Goal: Task Accomplishment & Management: Manage account settings

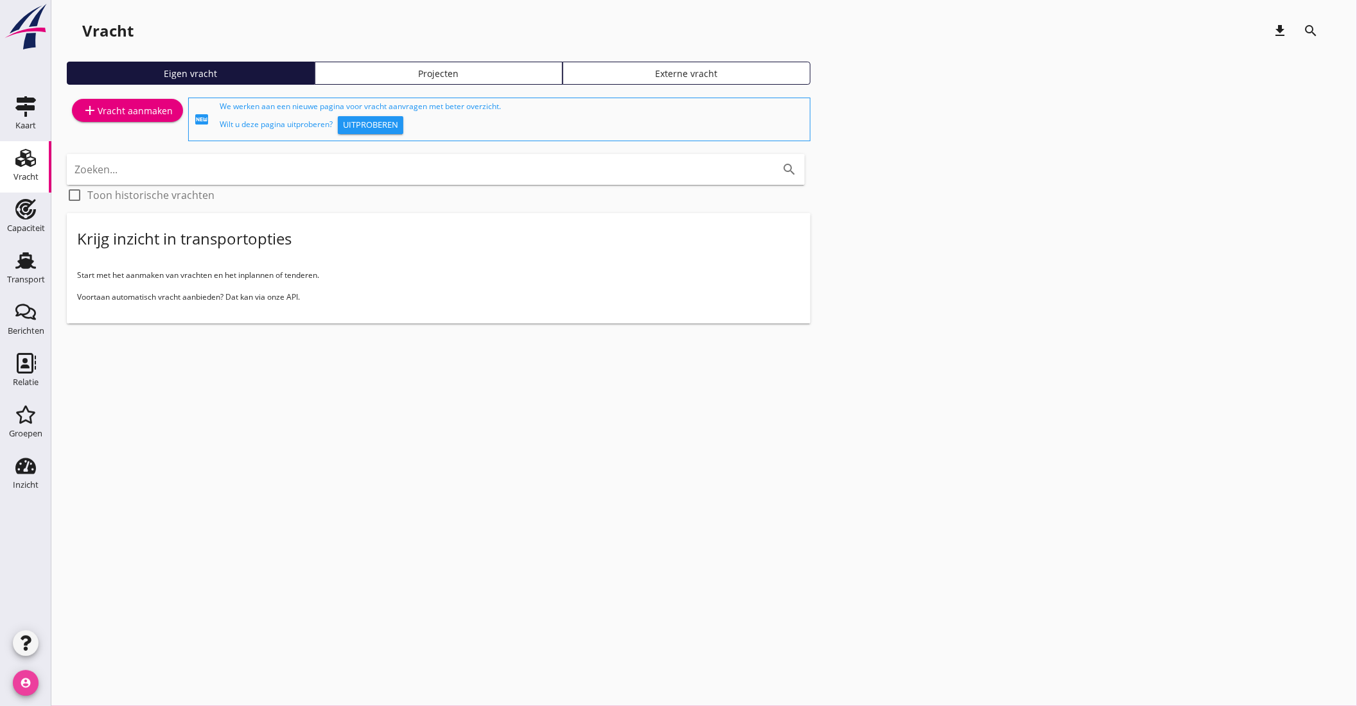
click at [22, 682] on icon "account_circle" at bounding box center [26, 683] width 26 height 26
click at [73, 643] on div "Mijn profiel" at bounding box center [96, 646] width 55 height 15
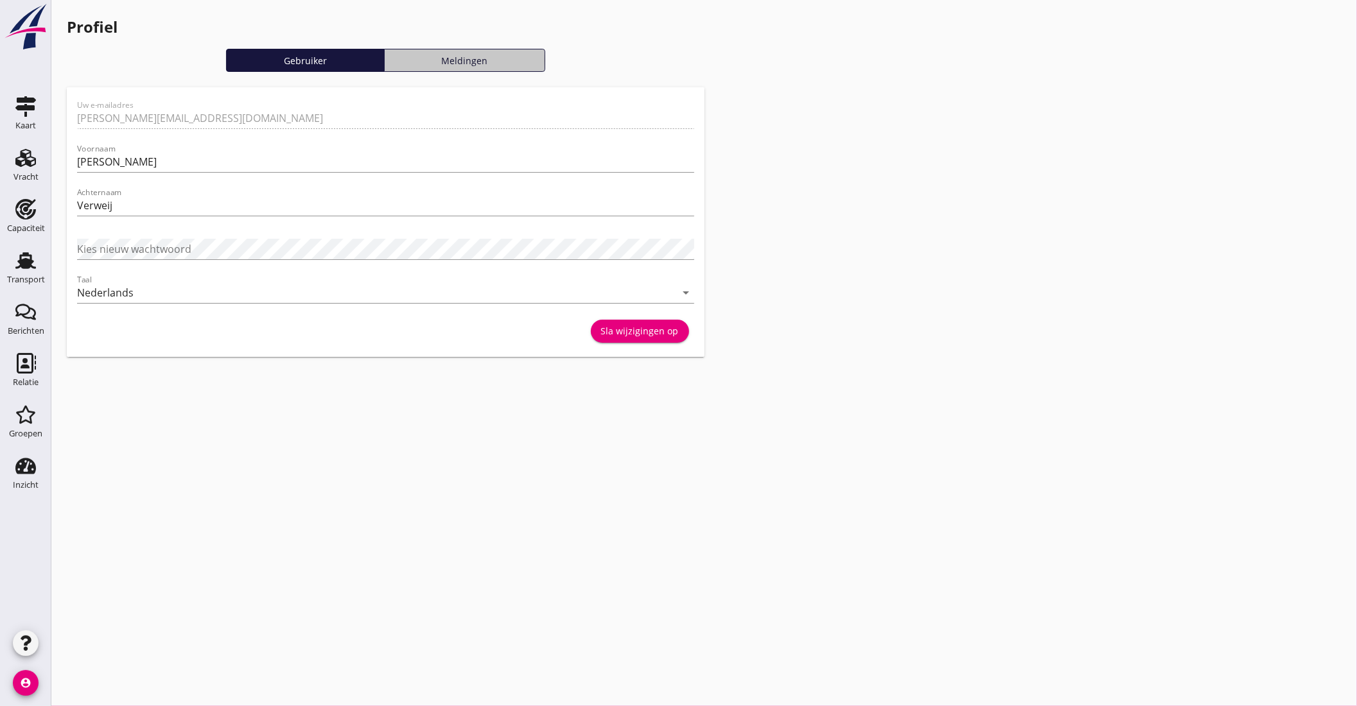
click at [439, 63] on div "Meldingen" at bounding box center [465, 60] width 150 height 13
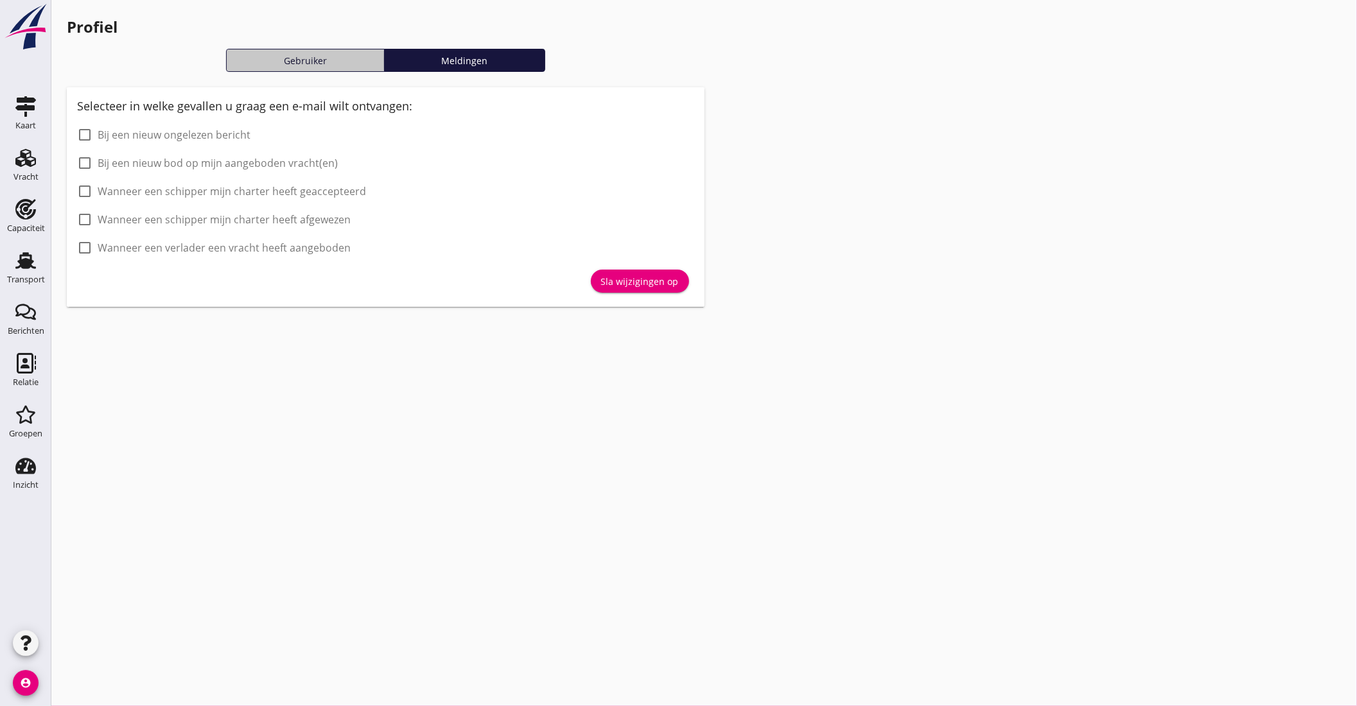
click at [307, 62] on div "Gebruiker" at bounding box center [305, 60] width 147 height 13
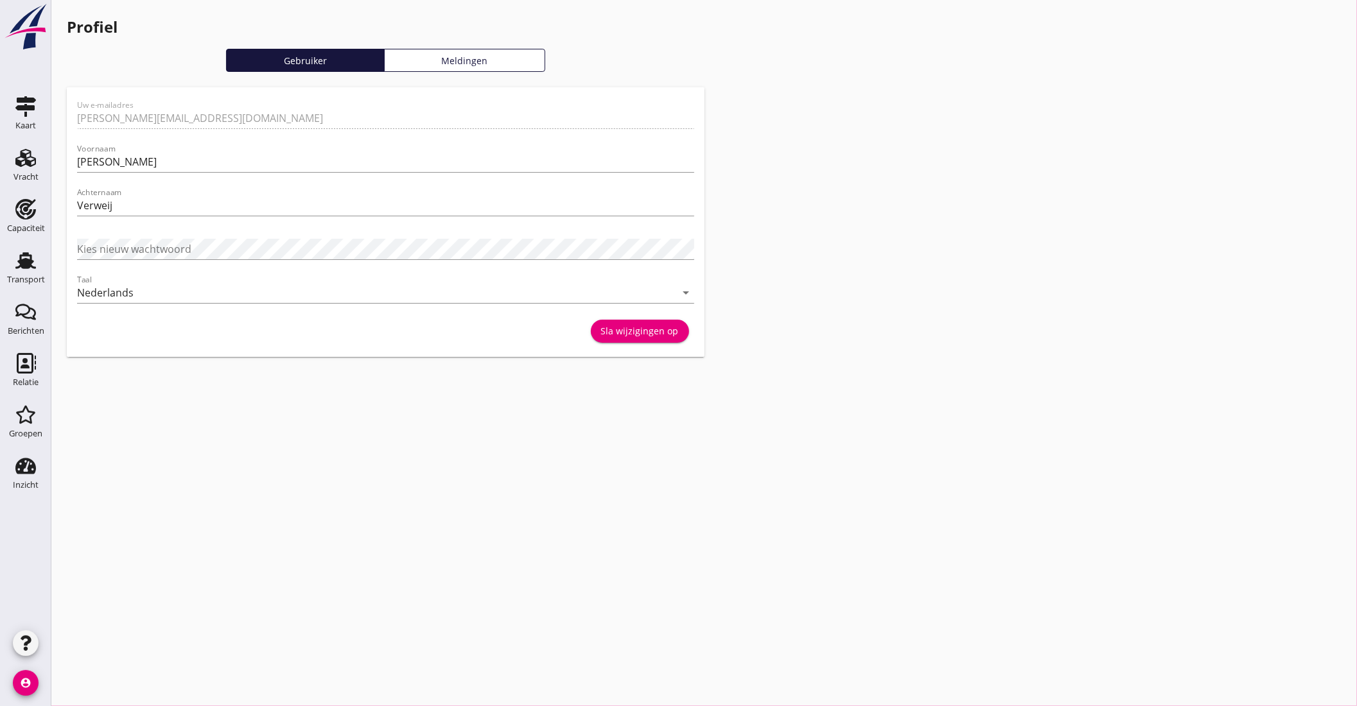
click at [19, 636] on icon "button" at bounding box center [25, 643] width 15 height 15
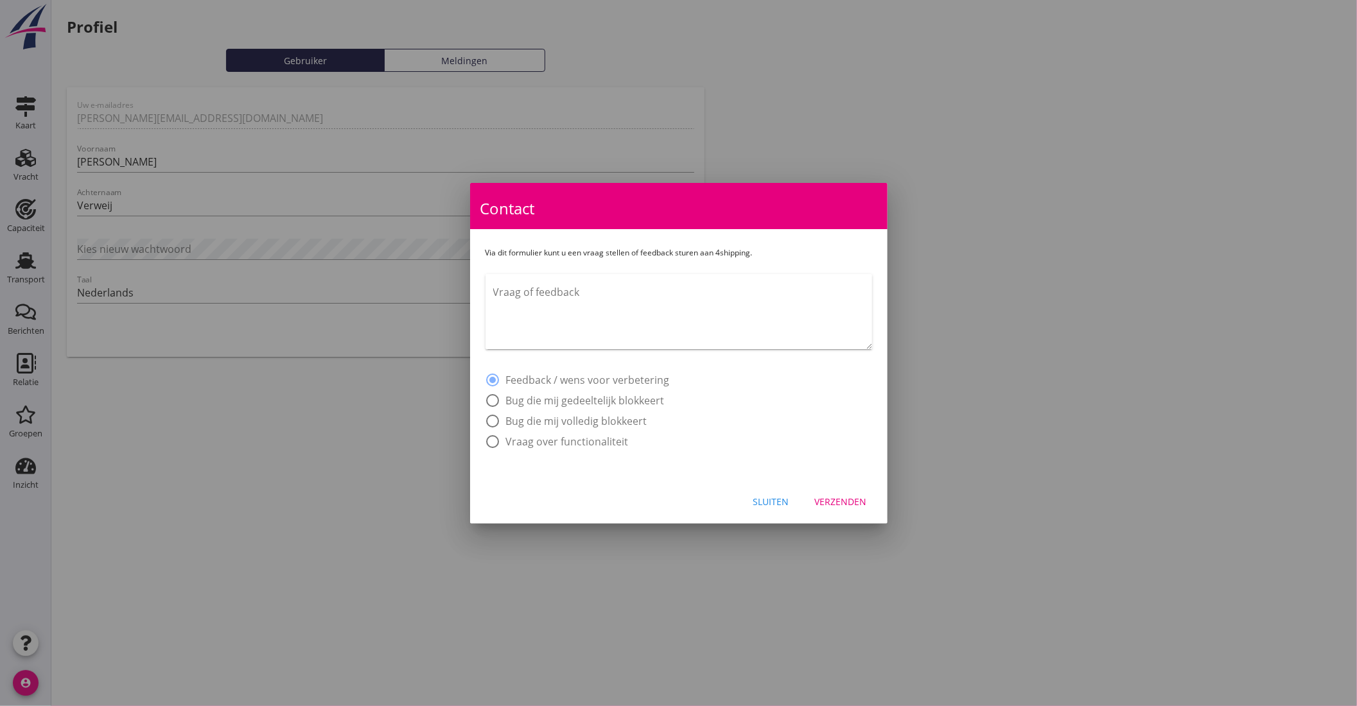
click at [762, 499] on div "Sluiten" at bounding box center [771, 501] width 36 height 13
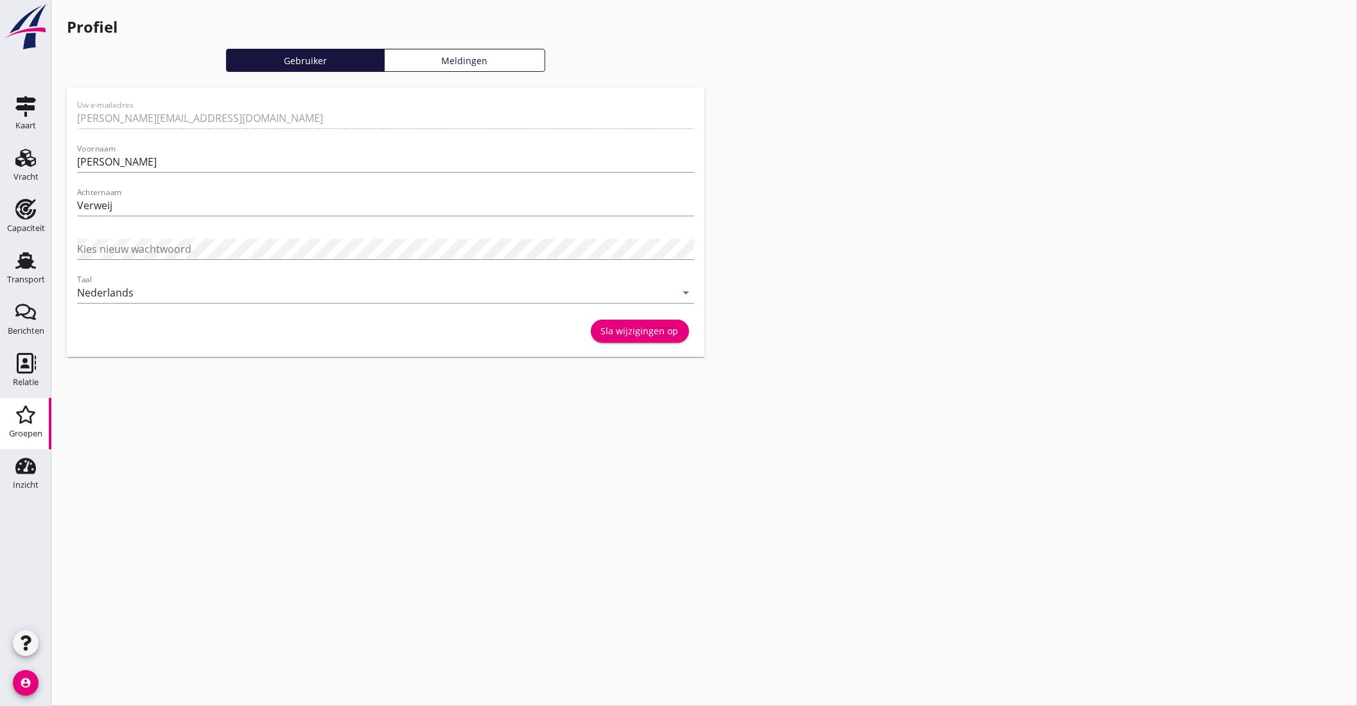
click at [29, 424] on icon "Groepen" at bounding box center [25, 414] width 21 height 21
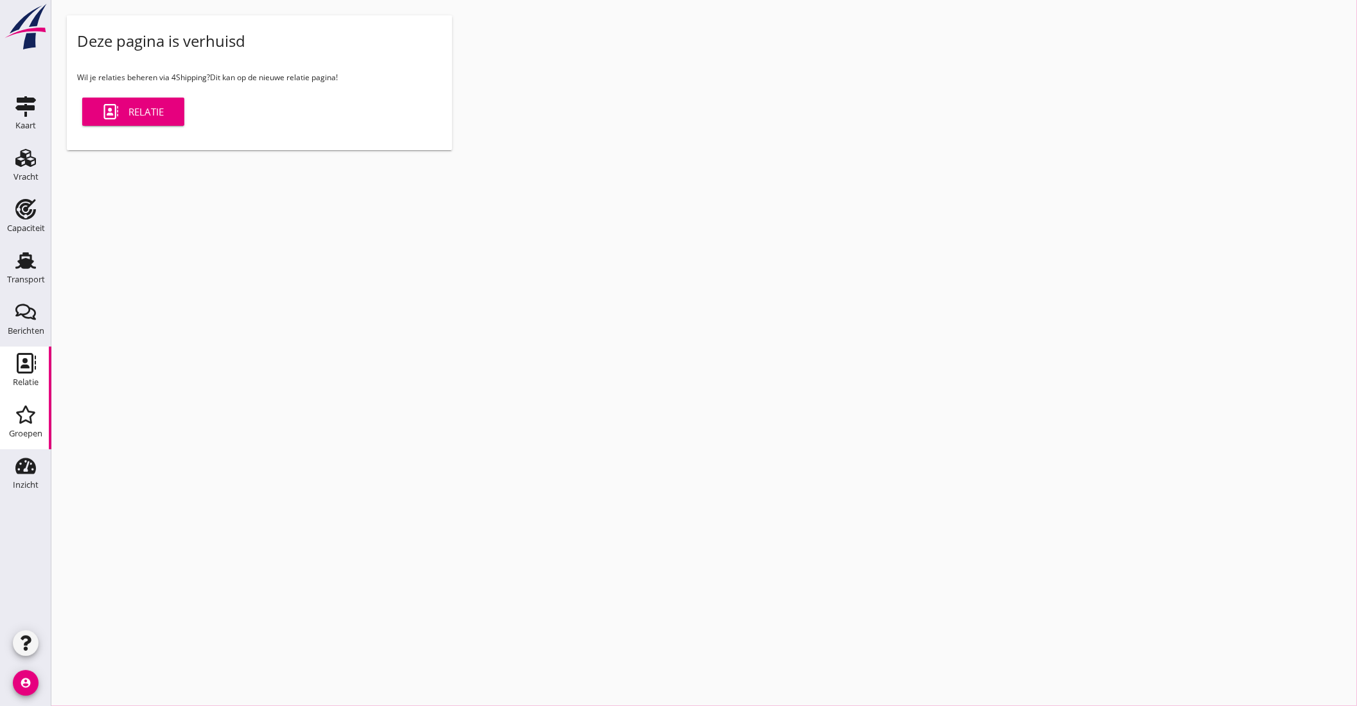
click at [24, 357] on icon "Relatie" at bounding box center [25, 363] width 21 height 21
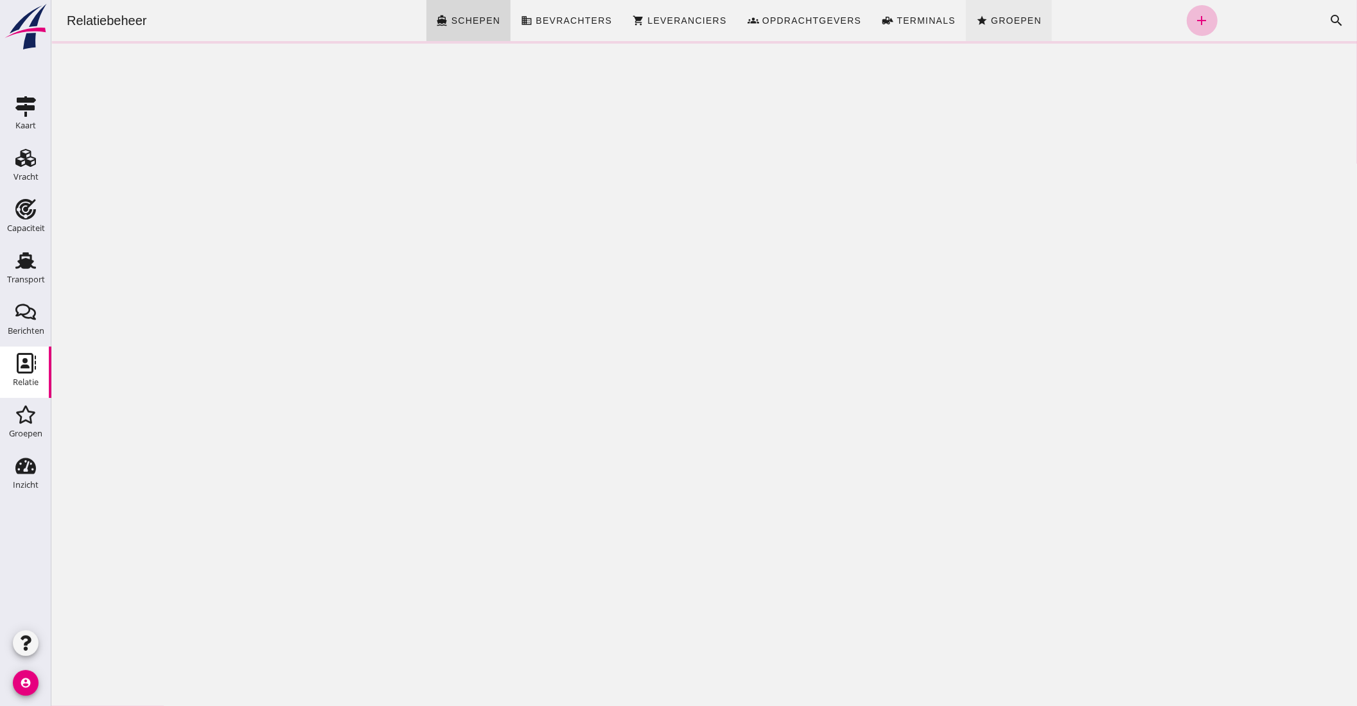
click span "Groepen"
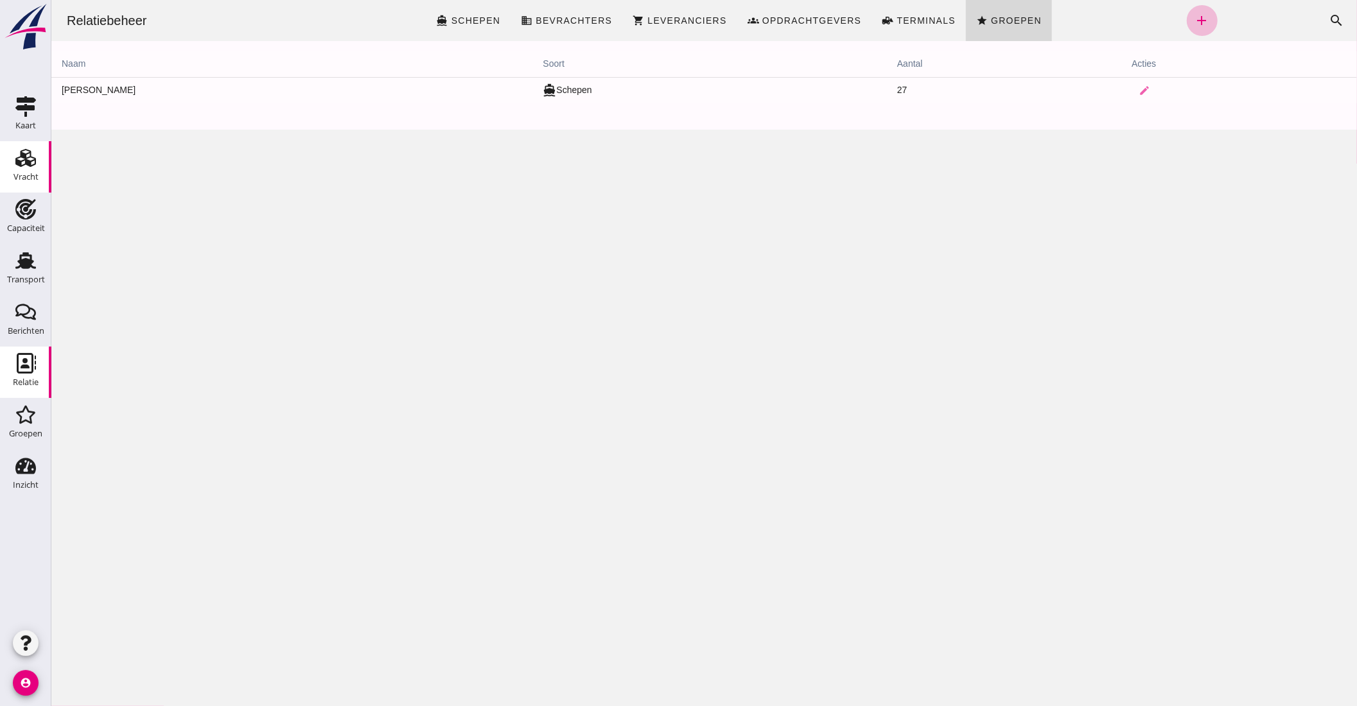
click at [15, 159] on use at bounding box center [25, 158] width 21 height 18
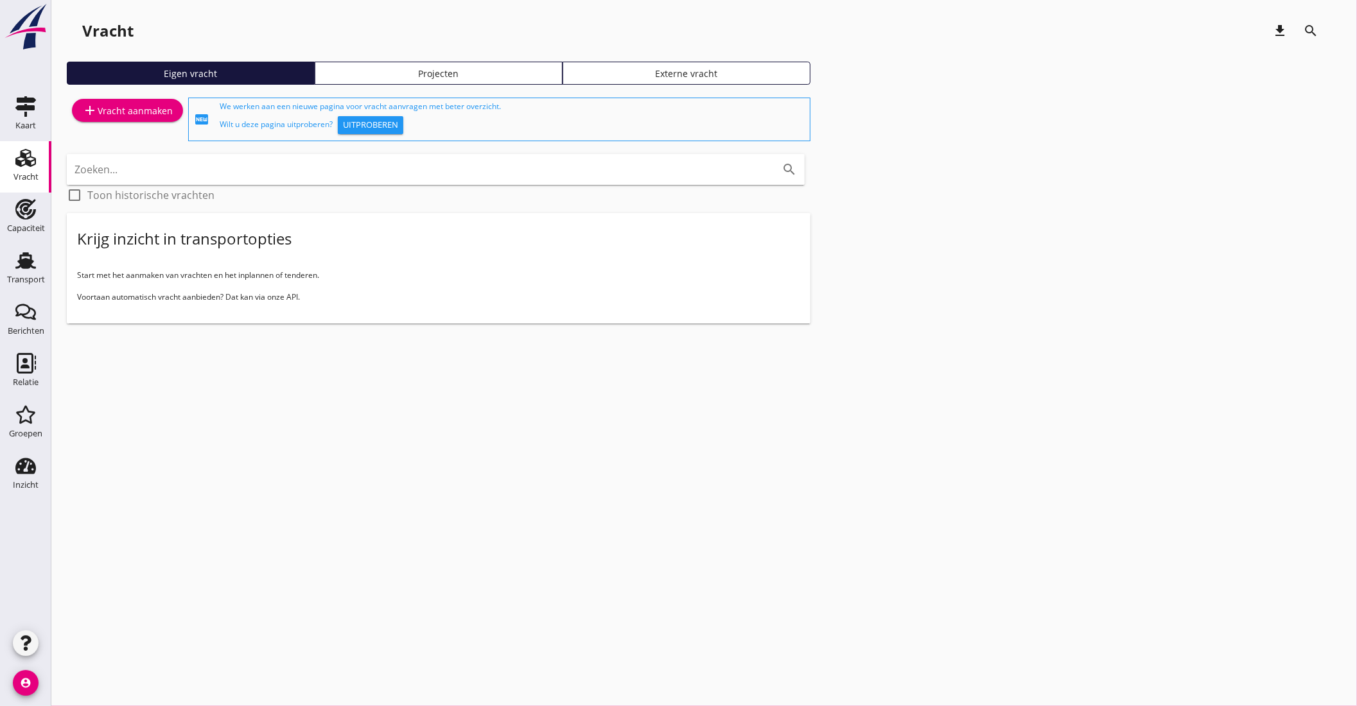
click at [1236, 224] on div "add Vracht aanmaken fiber_new We werken aan een nieuwe pagina voor vracht aanvr…" at bounding box center [704, 214] width 1274 height 239
drag, startPoint x: 1223, startPoint y: 2, endPoint x: 1057, endPoint y: 355, distance: 390.0
click at [1057, 355] on div "Vracht download search Eigen vracht Projecten Externe vracht add Vracht aanmake…" at bounding box center [703, 180] width 1305 height 360
click at [27, 686] on icon "account_circle" at bounding box center [26, 683] width 26 height 26
click at [74, 643] on div "Mijn profiel" at bounding box center [96, 646] width 55 height 15
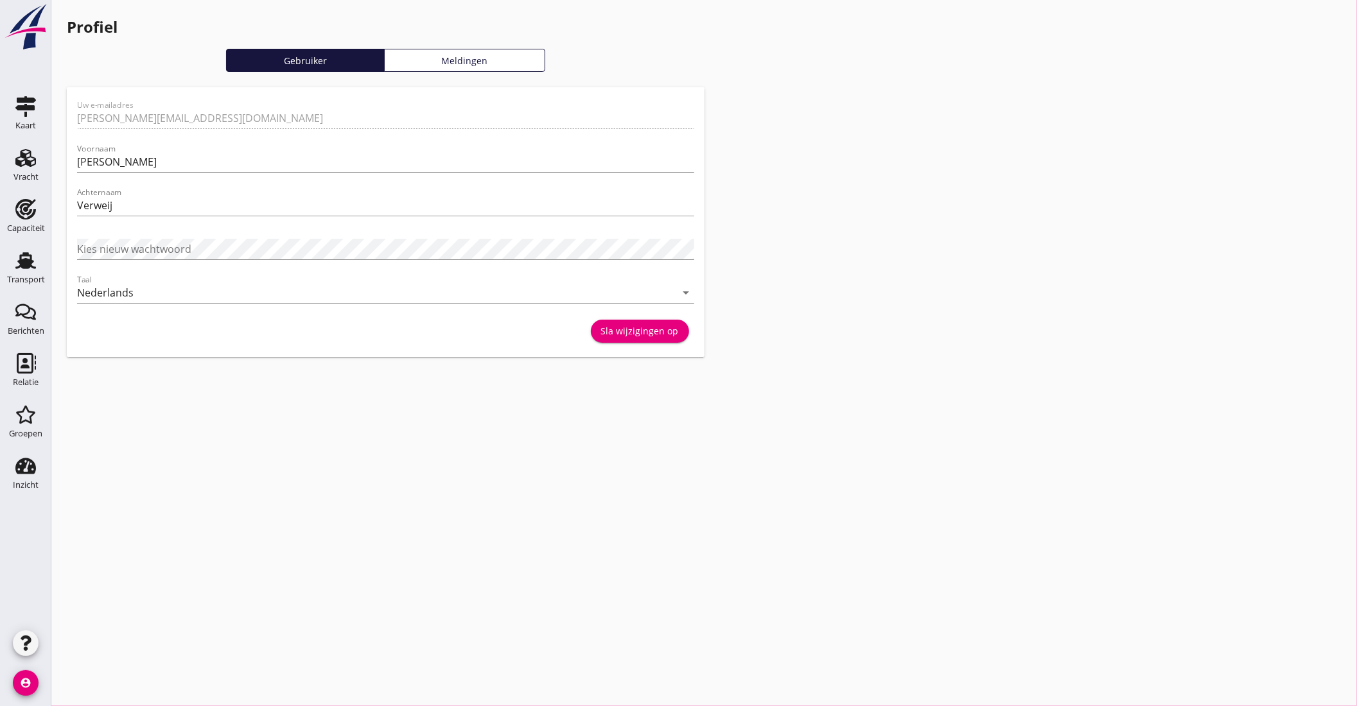
click at [27, 685] on icon "account_circle" at bounding box center [26, 683] width 26 height 26
click at [112, 646] on div "Mijn profiel" at bounding box center [96, 646] width 55 height 15
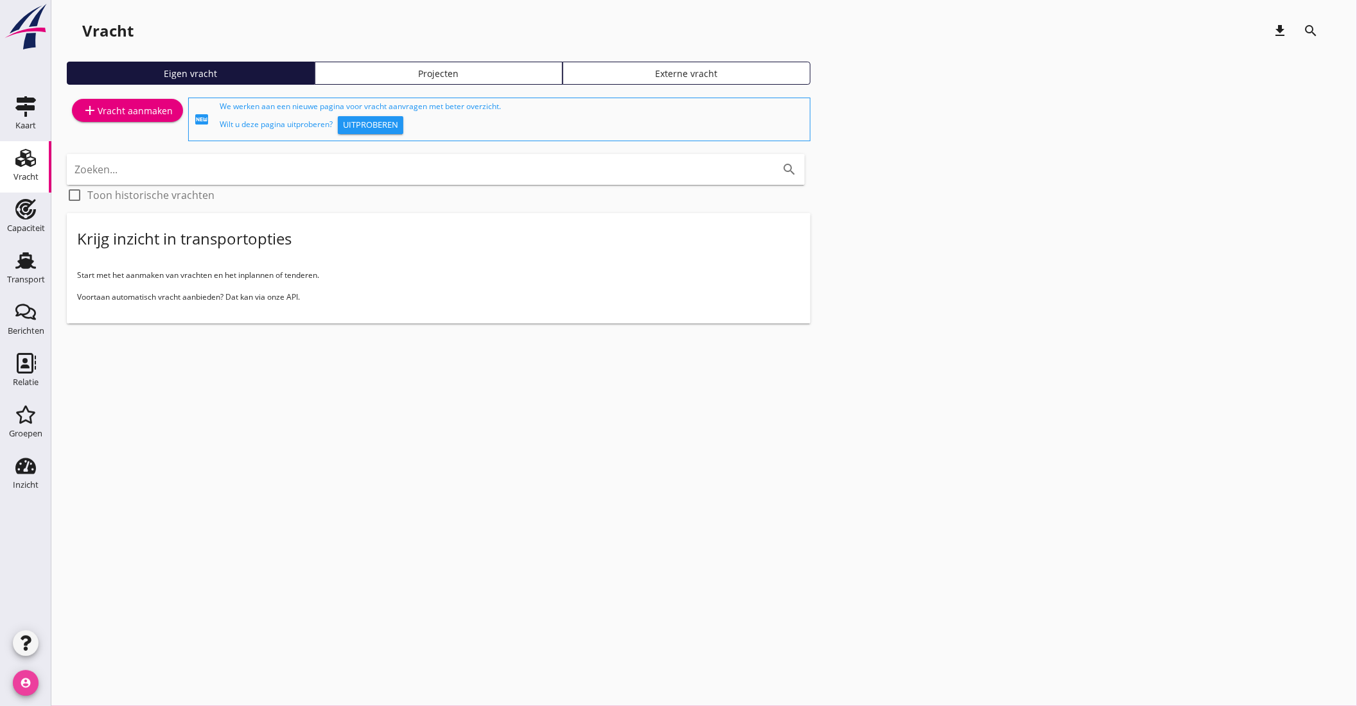
click at [24, 682] on icon "account_circle" at bounding box center [26, 683] width 26 height 26
click at [91, 641] on div "Mijn profiel" at bounding box center [96, 646] width 55 height 15
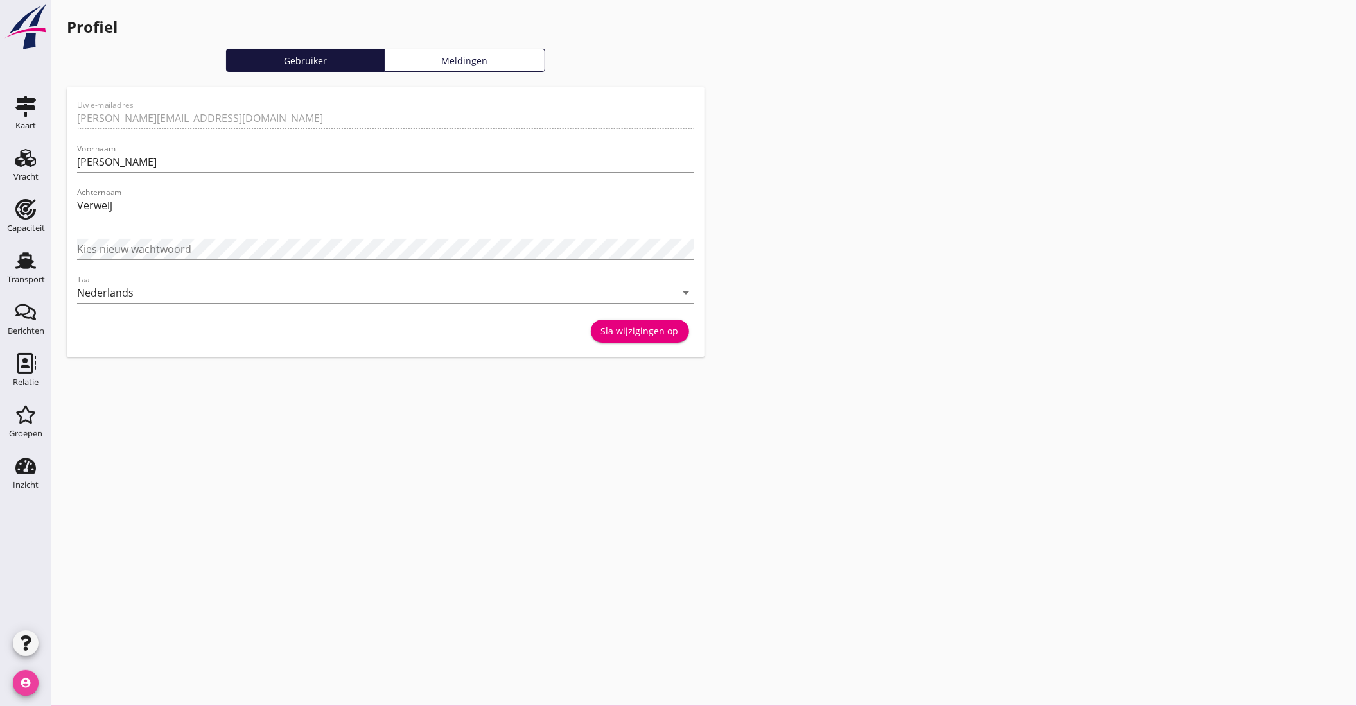
drag, startPoint x: 35, startPoint y: 685, endPoint x: 29, endPoint y: 681, distance: 6.9
click at [33, 684] on icon "account_circle" at bounding box center [26, 683] width 26 height 26
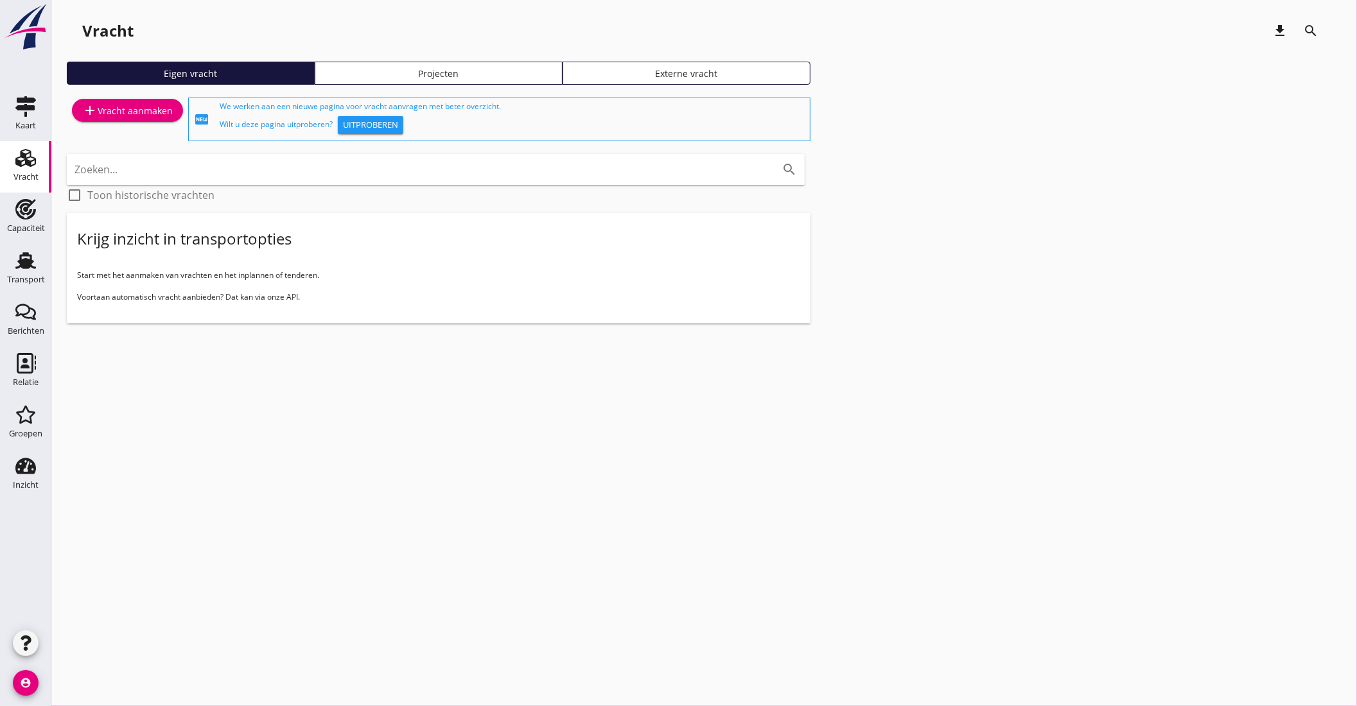
click at [22, 680] on icon "account_circle" at bounding box center [26, 683] width 26 height 26
click at [105, 645] on div "Bedrijfsinstellingen" at bounding box center [115, 646] width 92 height 15
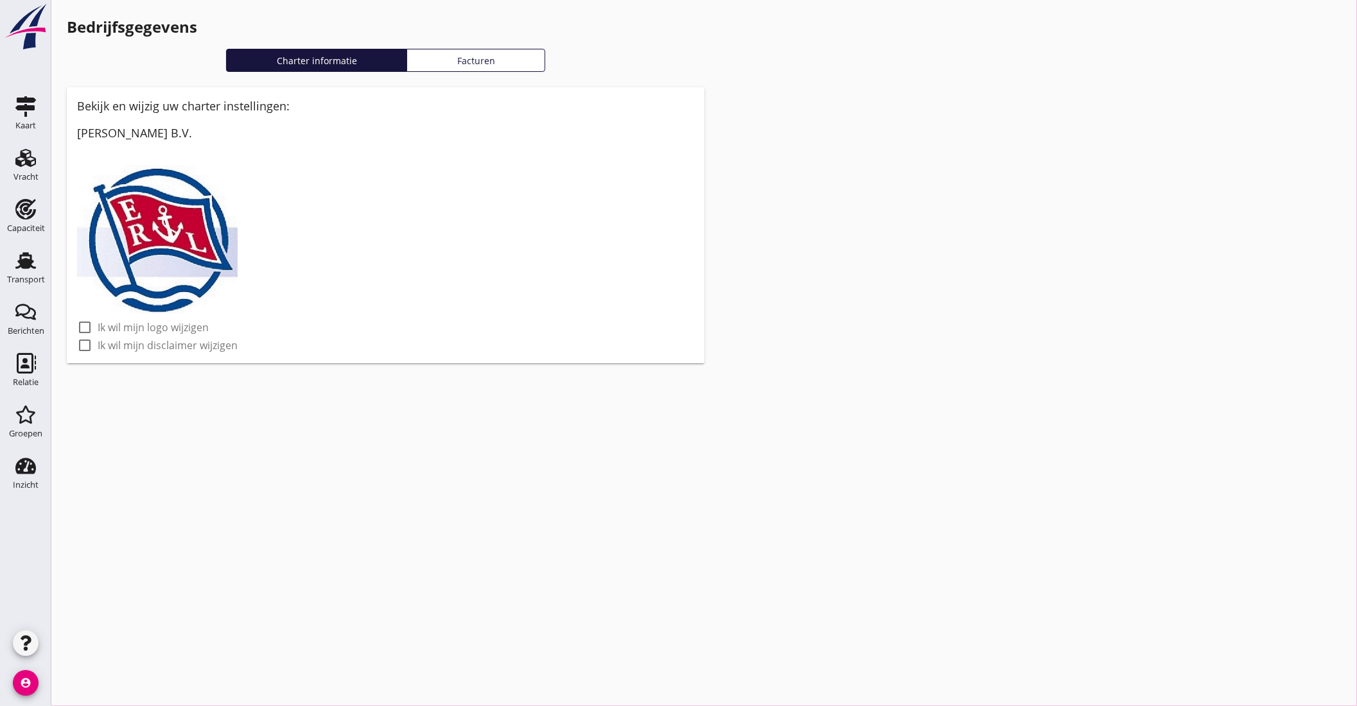
click at [82, 343] on div at bounding box center [85, 345] width 22 height 22
checkbox input "true"
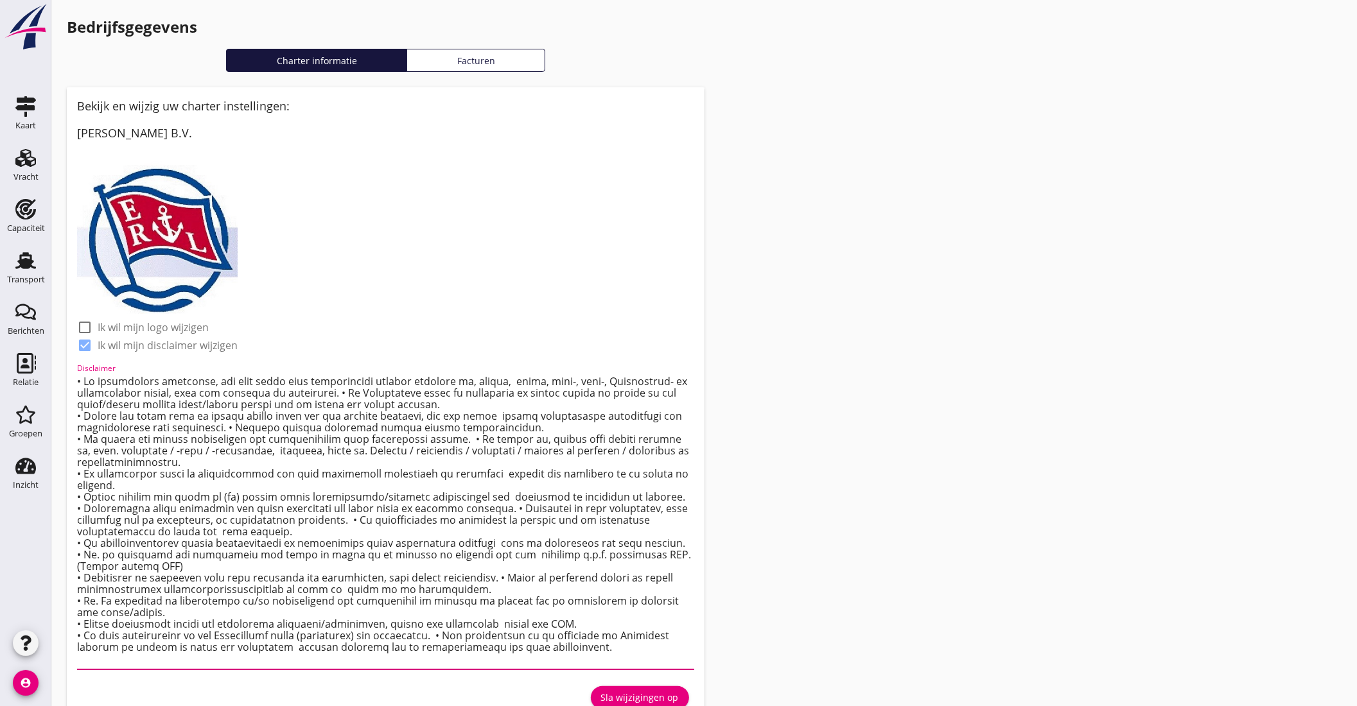
drag, startPoint x: 492, startPoint y: 508, endPoint x: 80, endPoint y: 504, distance: 412.8
click at [73, 504] on div "Bekijk en wijzig uw charter instellingen: [PERSON_NAME] check_box_outline_blank…" at bounding box center [386, 405] width 638 height 636
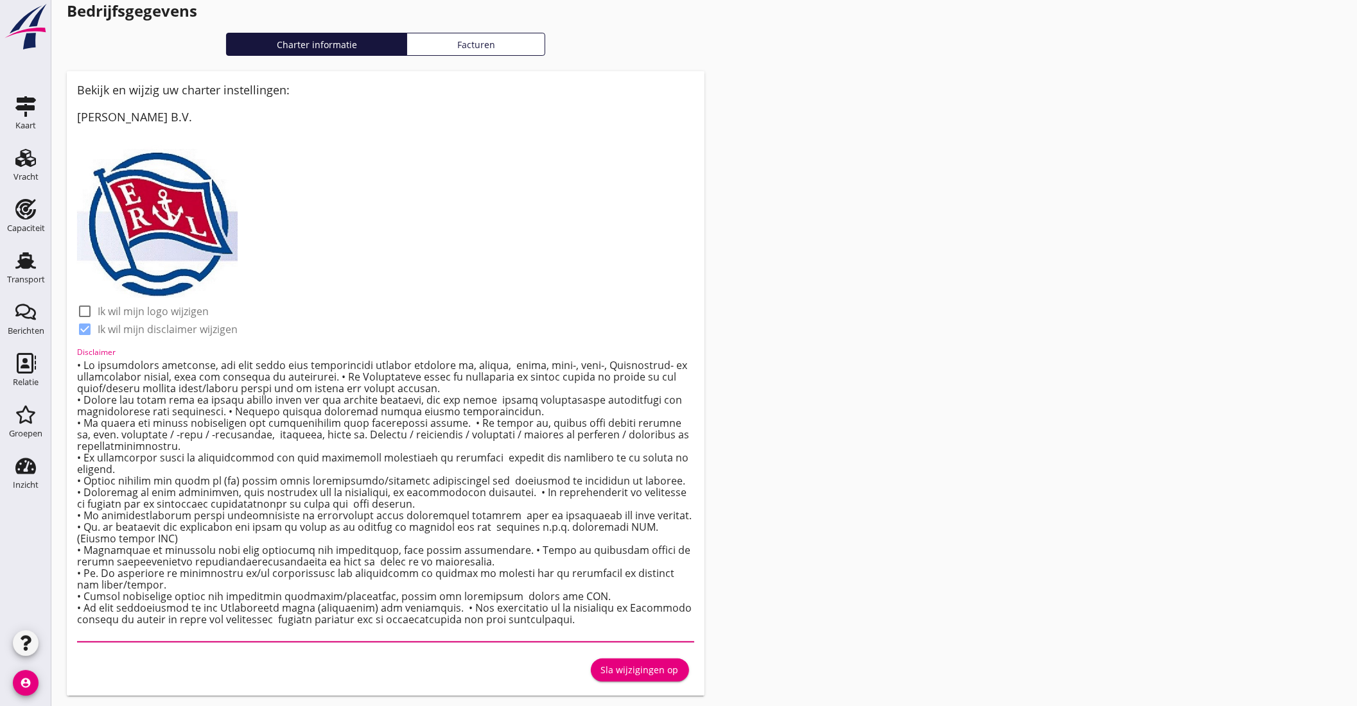
scroll to position [21, 0]
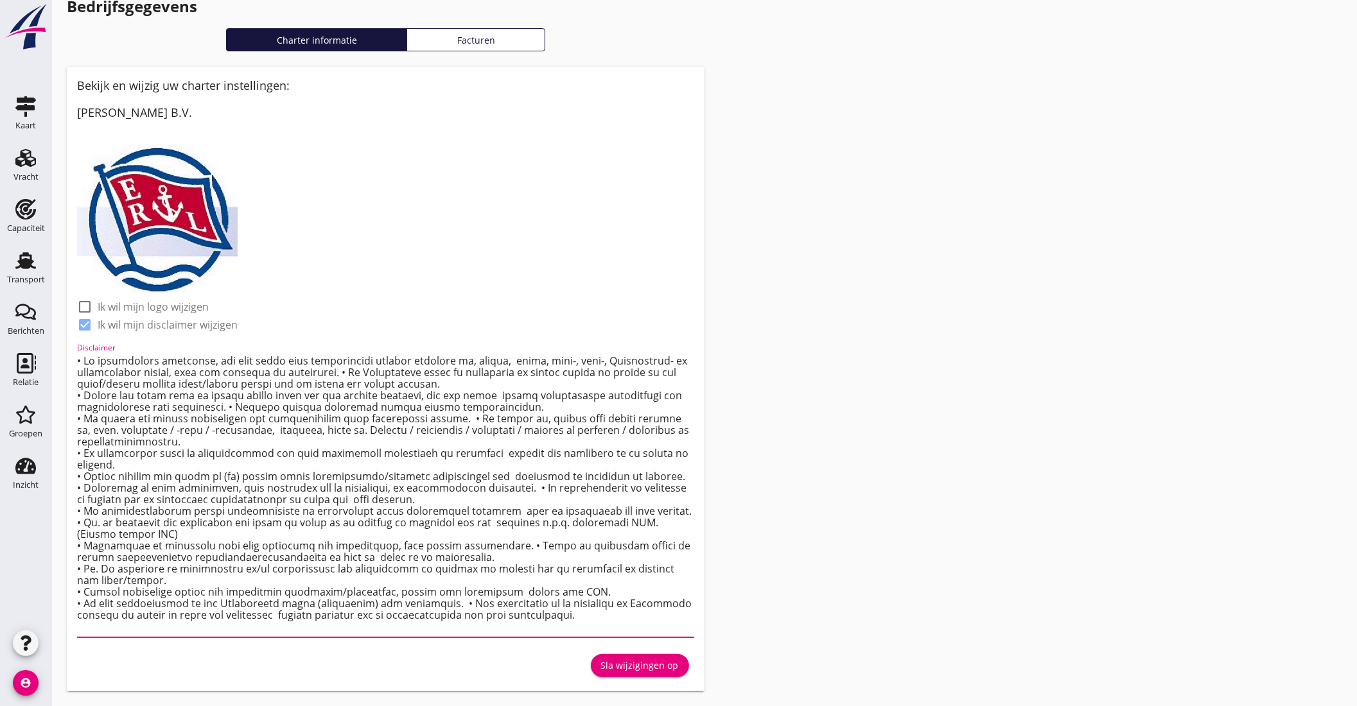
drag, startPoint x: 342, startPoint y: 546, endPoint x: 881, endPoint y: 389, distance: 562.4
click at [881, 389] on div "Bedrijfsgegevens Charter informatie Facturen Bekijk en wijzig uw charter instel…" at bounding box center [703, 342] width 1305 height 727
click at [334, 498] on textarea "Disclaimer" at bounding box center [385, 494] width 617 height 287
click at [338, 500] on textarea "Disclaimer" at bounding box center [385, 494] width 617 height 287
click at [323, 556] on textarea "Disclaimer" at bounding box center [385, 494] width 617 height 287
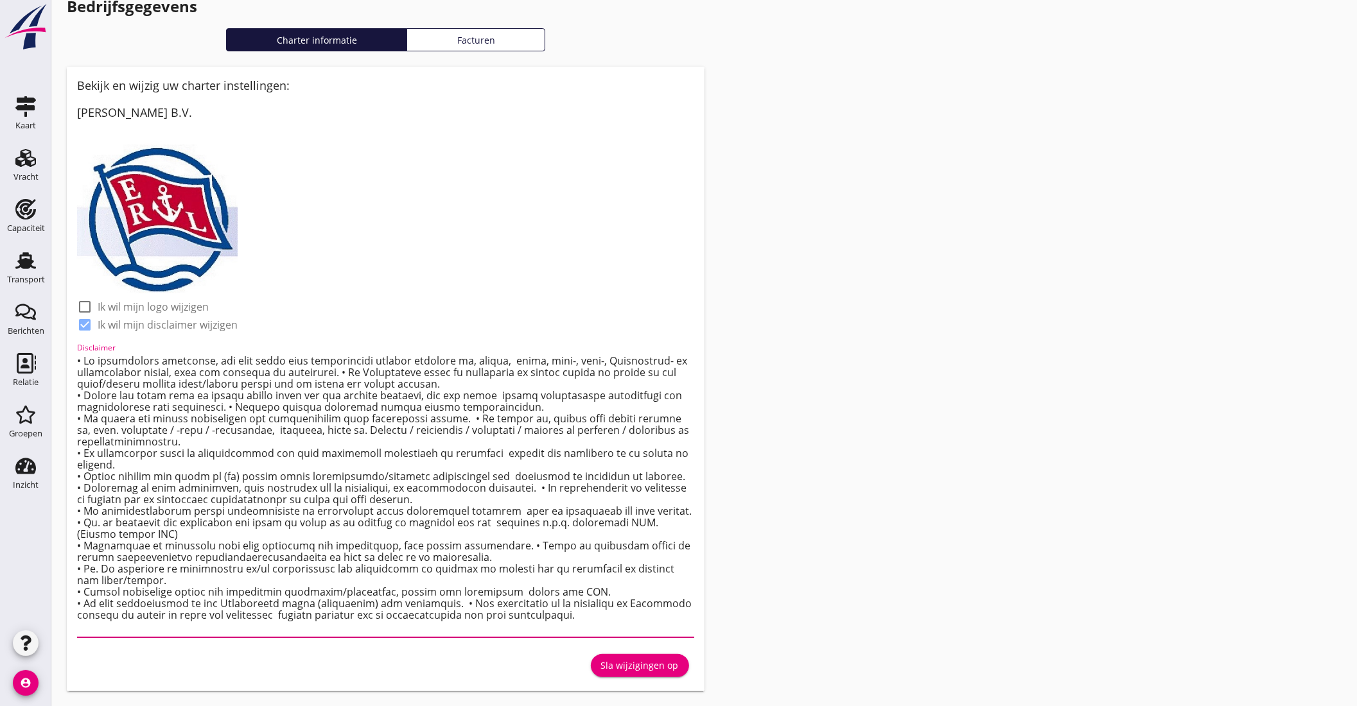
scroll to position [0, 0]
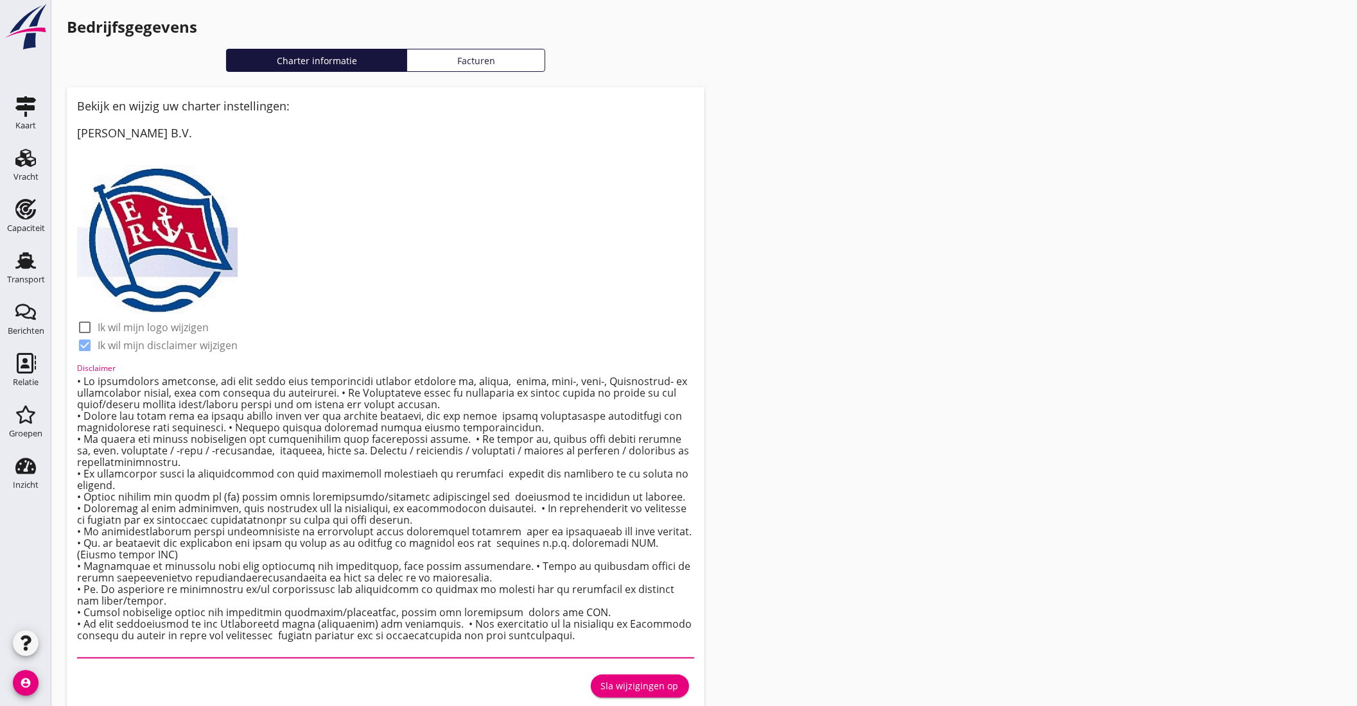
click at [657, 685] on div "Sla wijzigingen op" at bounding box center [640, 685] width 78 height 13
click at [124, 487] on textarea "Disclaimer" at bounding box center [385, 514] width 617 height 287
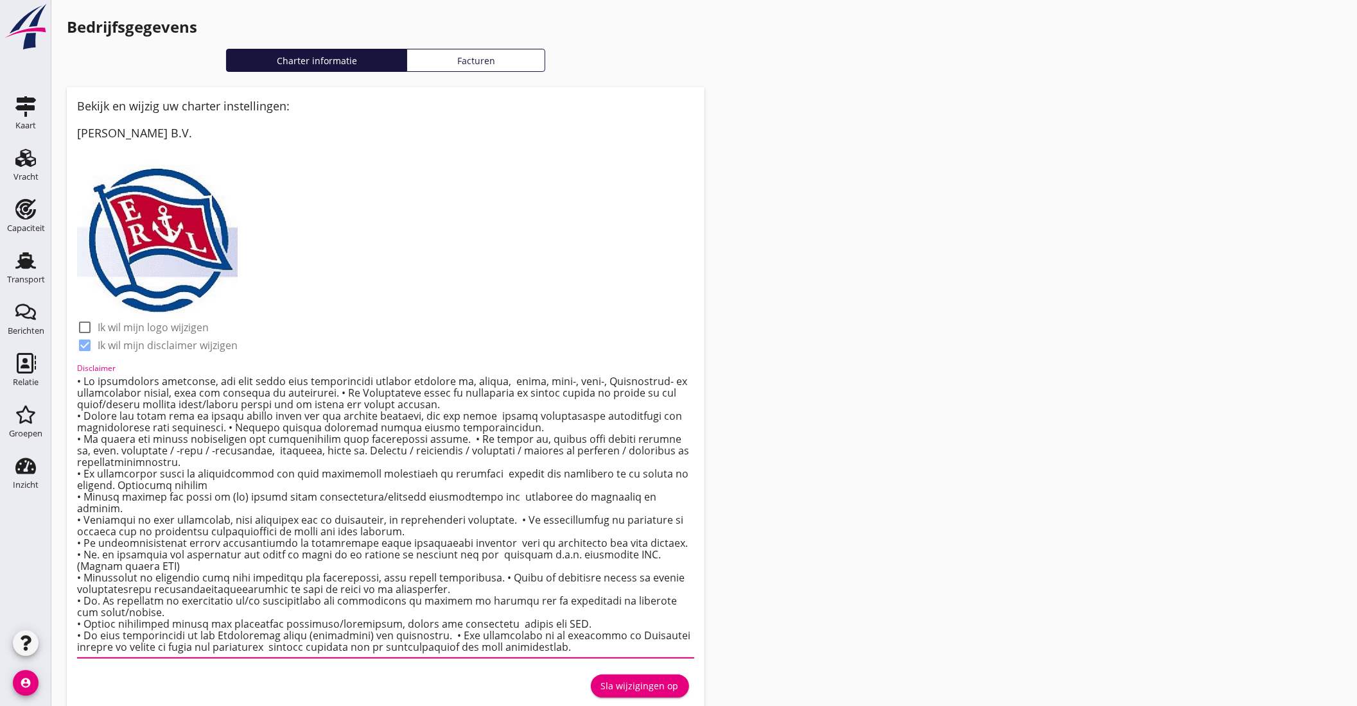
click at [131, 483] on textarea "Disclaimer" at bounding box center [385, 514] width 617 height 287
click at [206, 485] on textarea "Disclaimer" at bounding box center [385, 514] width 617 height 287
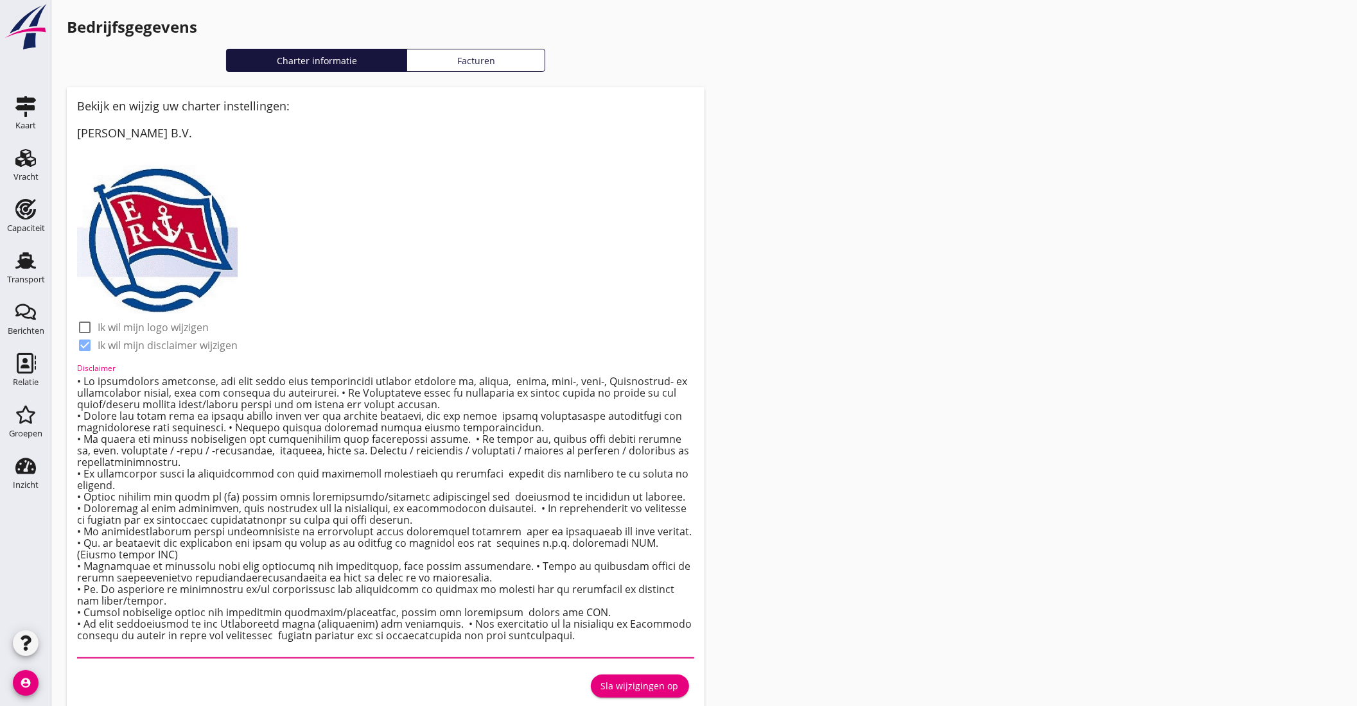
type textarea "• Lo ipsumdolors ametconse, adi elit seddo eius temporincidi utlabor etdolore m…"
click at [628, 680] on div "Sla wijzigingen op" at bounding box center [640, 685] width 78 height 13
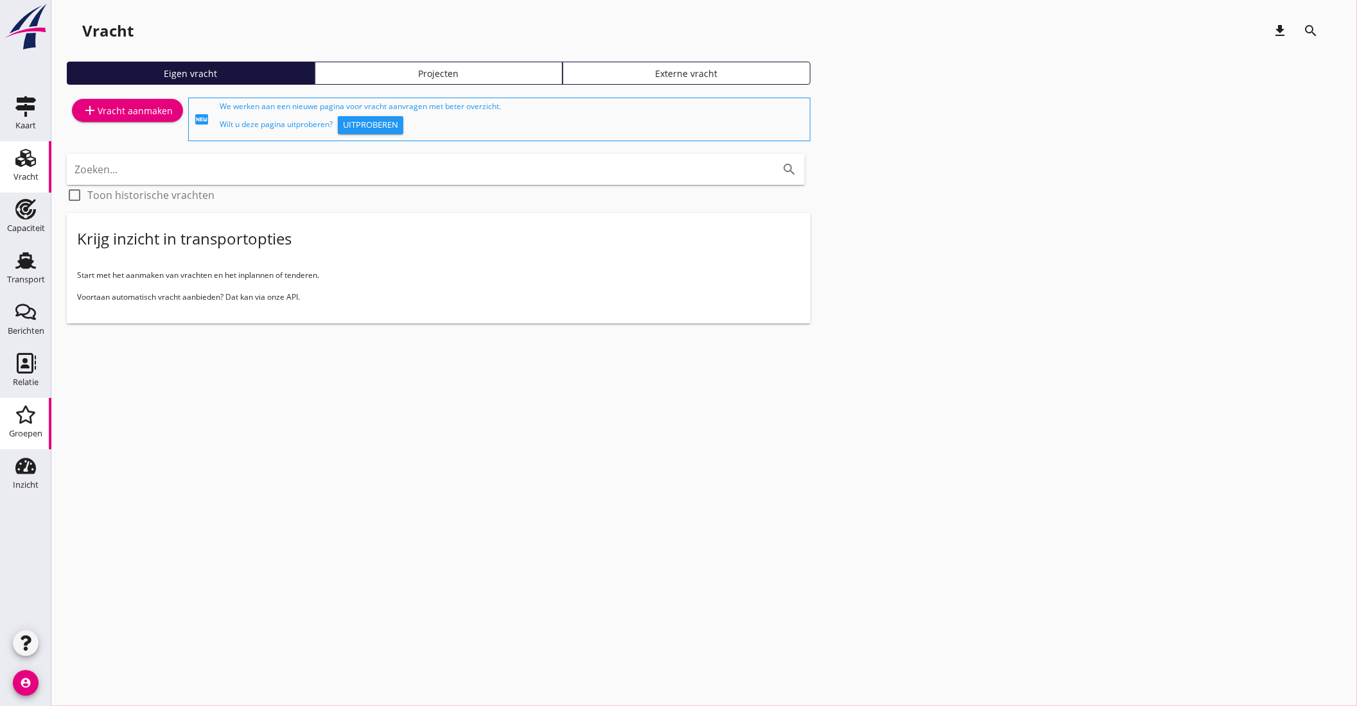
click at [25, 413] on icon "Groepen" at bounding box center [25, 414] width 21 height 21
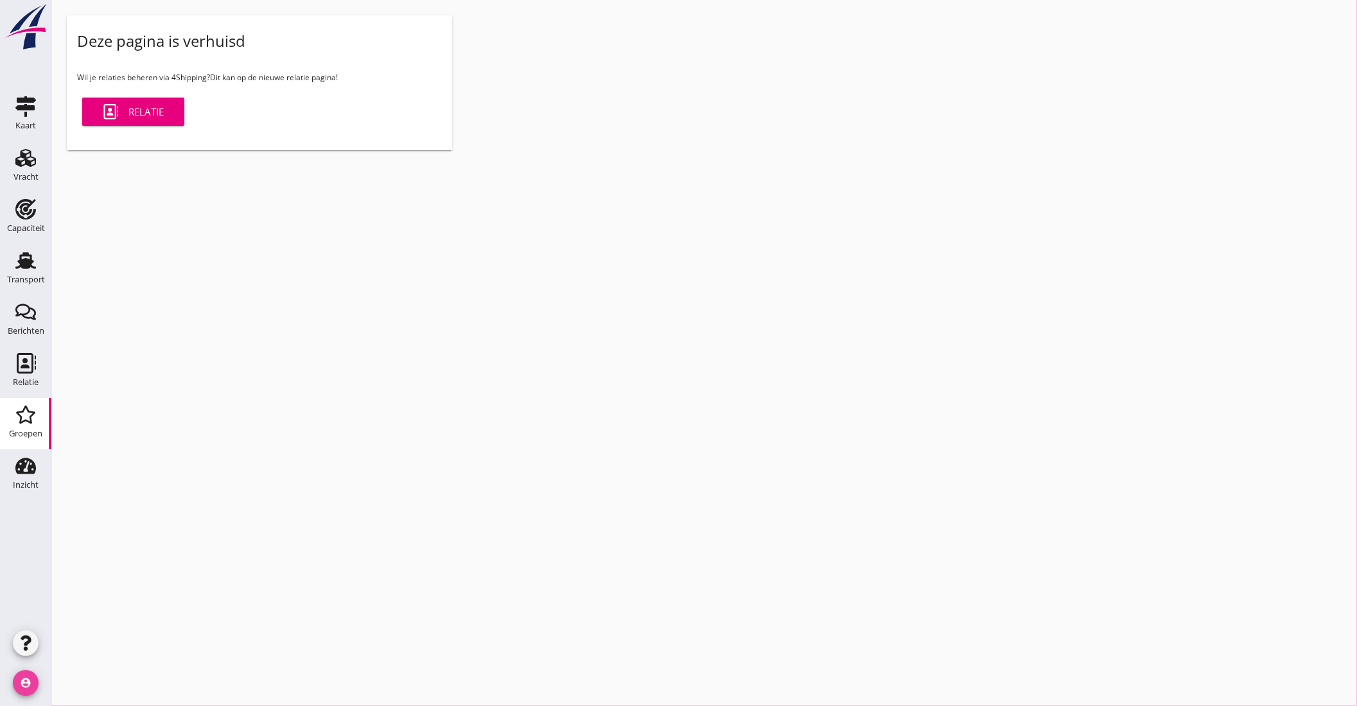
click at [19, 683] on icon "account_circle" at bounding box center [26, 683] width 26 height 26
click at [117, 616] on div "Mijn bedrijf" at bounding box center [115, 616] width 92 height 15
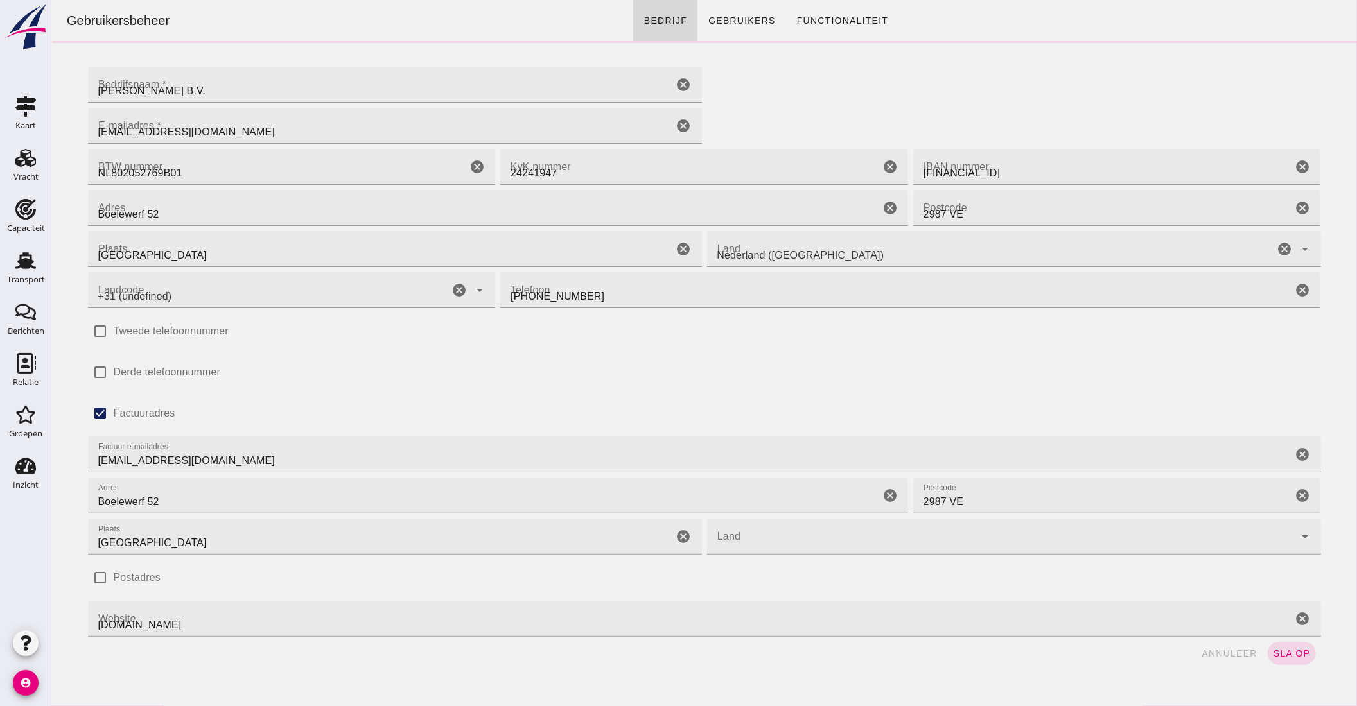
type input "+31 (NL)"
click link "Gebruikers"
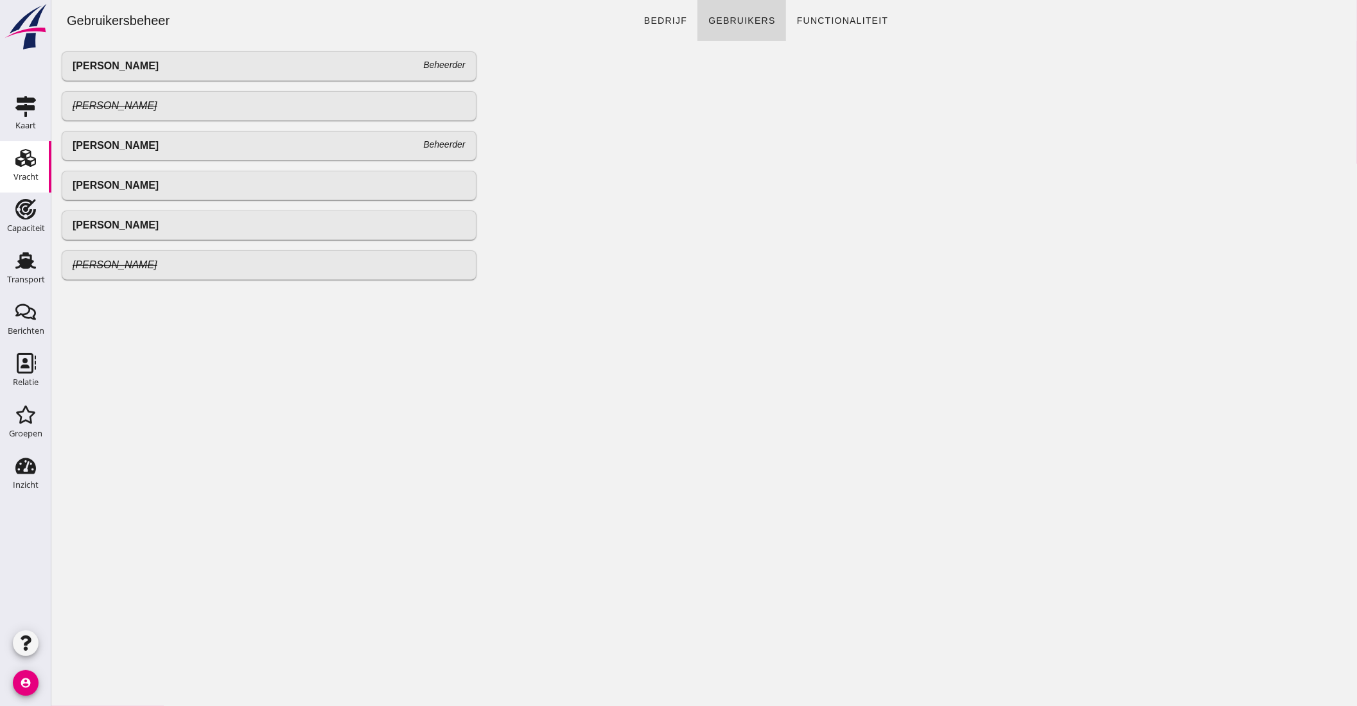
click at [37, 157] on div "Vracht" at bounding box center [25, 158] width 31 height 21
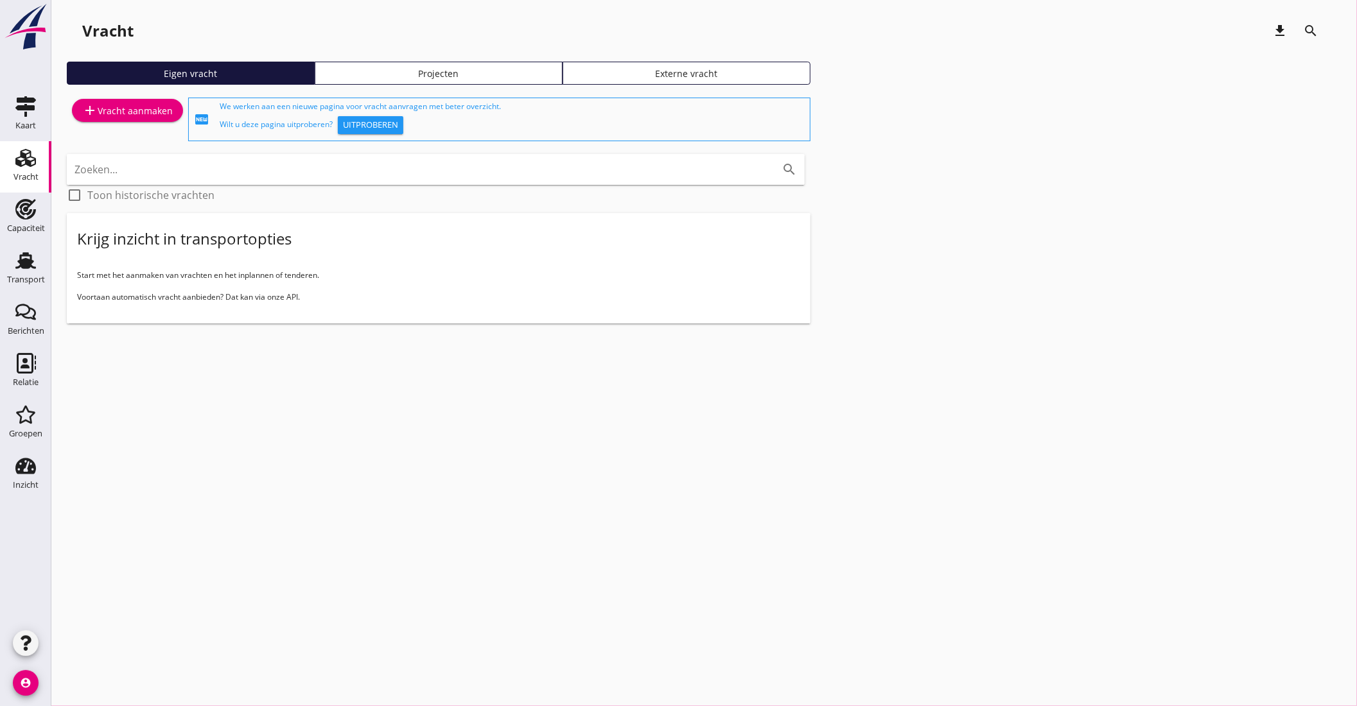
drag, startPoint x: 23, startPoint y: 258, endPoint x: 92, endPoint y: 255, distance: 69.4
click at [23, 258] on icon "Transport" at bounding box center [25, 260] width 21 height 21
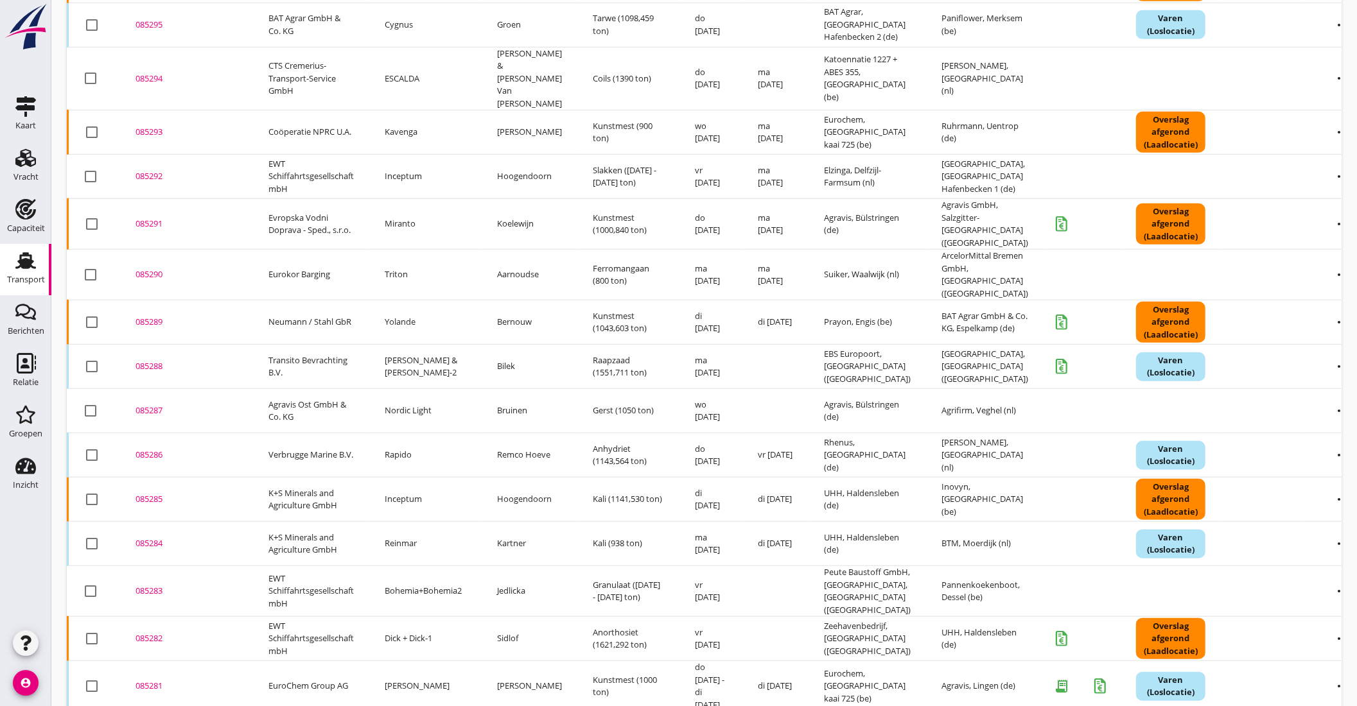
scroll to position [818, 0]
